Goal: Information Seeking & Learning: Learn about a topic

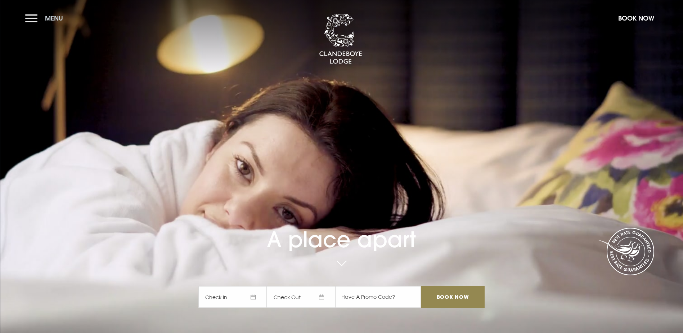
click at [32, 17] on button "Menu" at bounding box center [45, 17] width 41 height 15
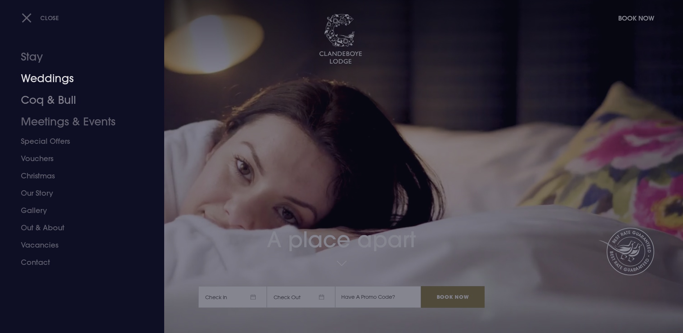
click at [55, 82] on link "Weddings" at bounding box center [78, 79] width 114 height 22
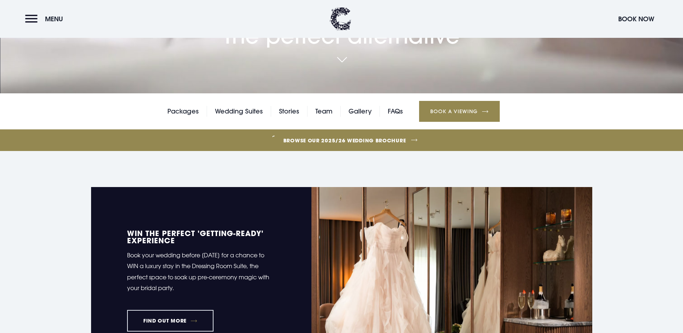
scroll to position [252, 0]
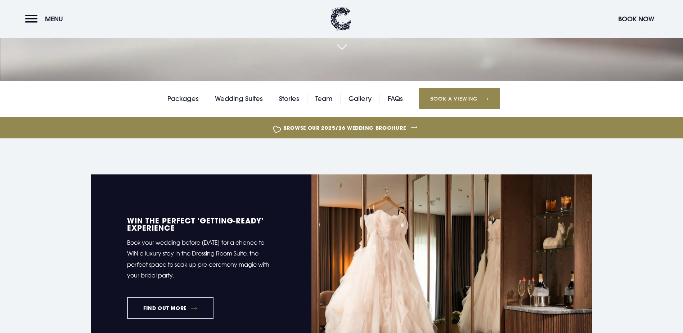
click at [175, 297] on link "FIND OUT MORE" at bounding box center [170, 308] width 87 height 22
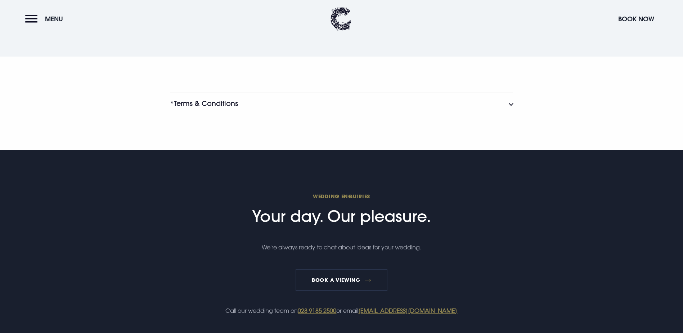
scroll to position [792, 0]
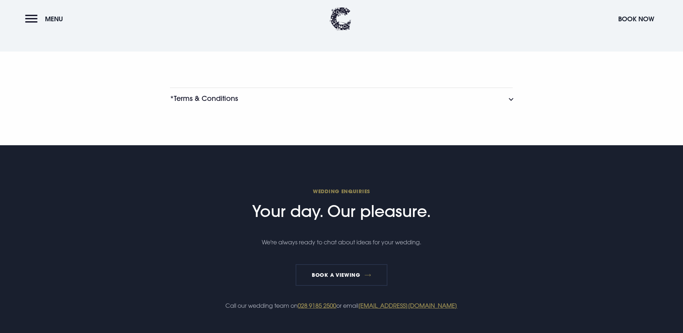
click at [381, 109] on button "*Terms & Conditions" at bounding box center [341, 99] width 343 height 22
